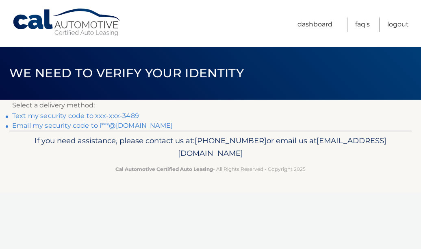
click at [72, 116] on link "Text my security code to xxx-xxx-3489" at bounding box center [75, 116] width 127 height 8
click at [62, 115] on link "Text my security code to xxx-xxx-3489" at bounding box center [75, 116] width 127 height 8
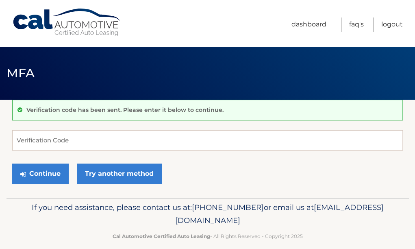
scroll to position [0, 0]
click at [28, 142] on input "Verification Code" at bounding box center [207, 140] width 391 height 20
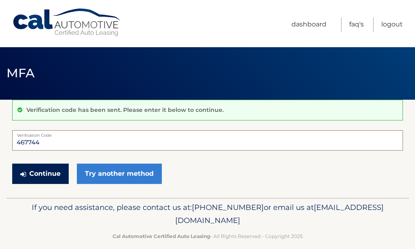
type input "467744"
click at [39, 171] on button "Continue" at bounding box center [40, 173] width 57 height 20
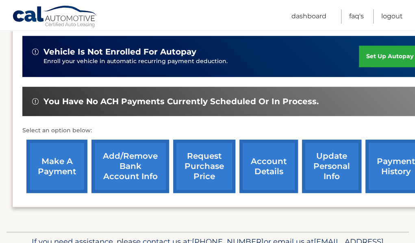
scroll to position [200, 0]
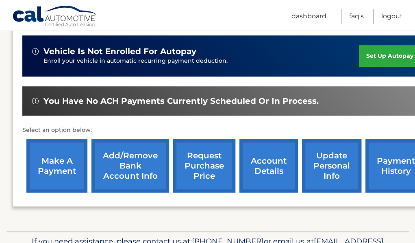
click at [55, 161] on link "make a payment" at bounding box center [56, 165] width 61 height 53
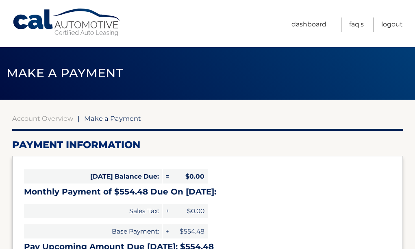
select select "NDZlODEzMTEtZTY2MC00MjgxLTkwYzEtYWVhNjI4ZGRmNzIw"
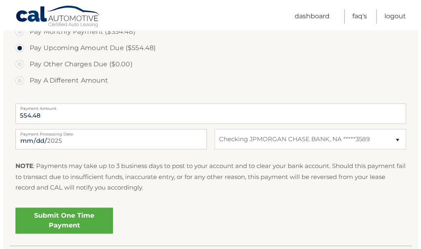
scroll to position [278, 0]
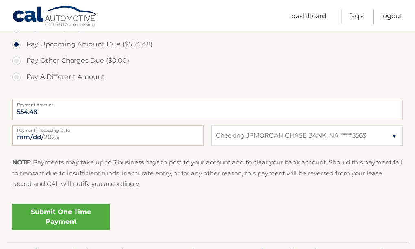
click at [70, 210] on link "Submit One Time Payment" at bounding box center [61, 217] width 98 height 26
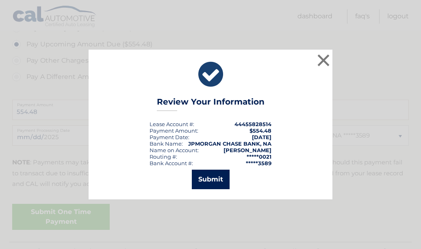
click at [211, 177] on button "Submit" at bounding box center [211, 180] width 38 height 20
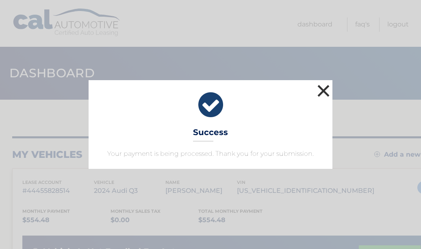
click at [327, 87] on button "×" at bounding box center [324, 91] width 16 height 16
